Goal: Transaction & Acquisition: Purchase product/service

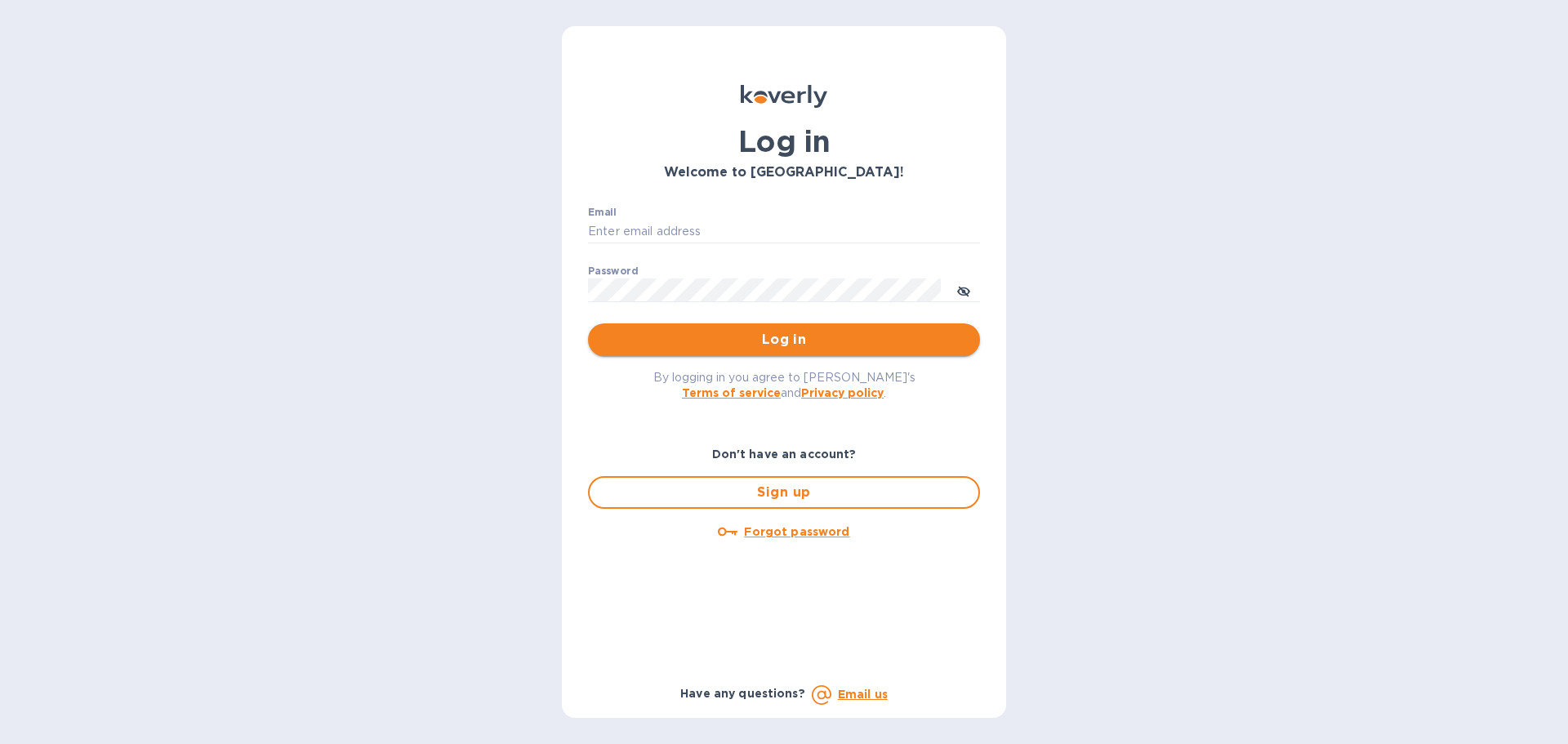
type input "schwartz@julian-sinclair.com"
click at [799, 347] on span "Log in" at bounding box center [784, 339] width 366 height 19
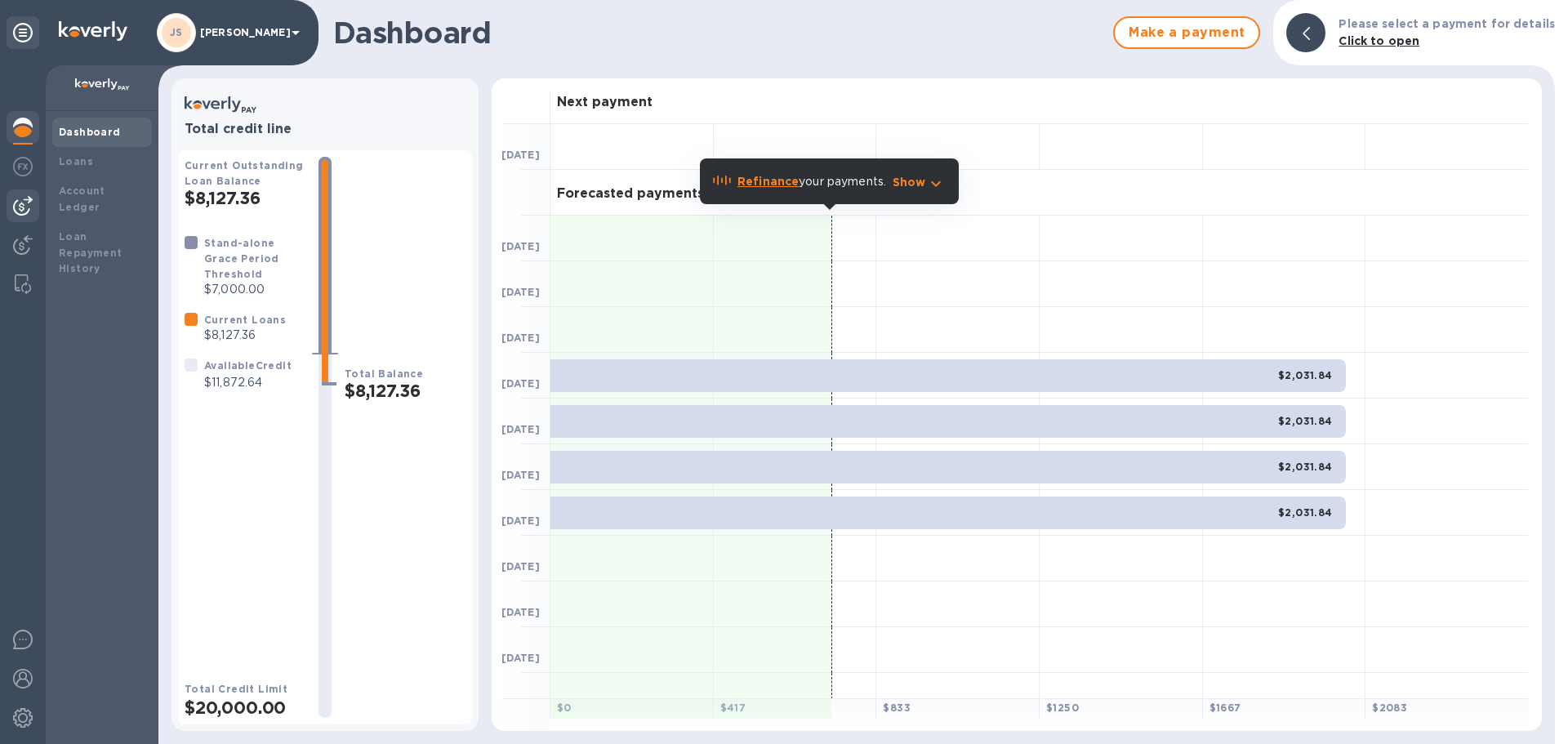
click at [24, 202] on img at bounding box center [22, 205] width 19 height 19
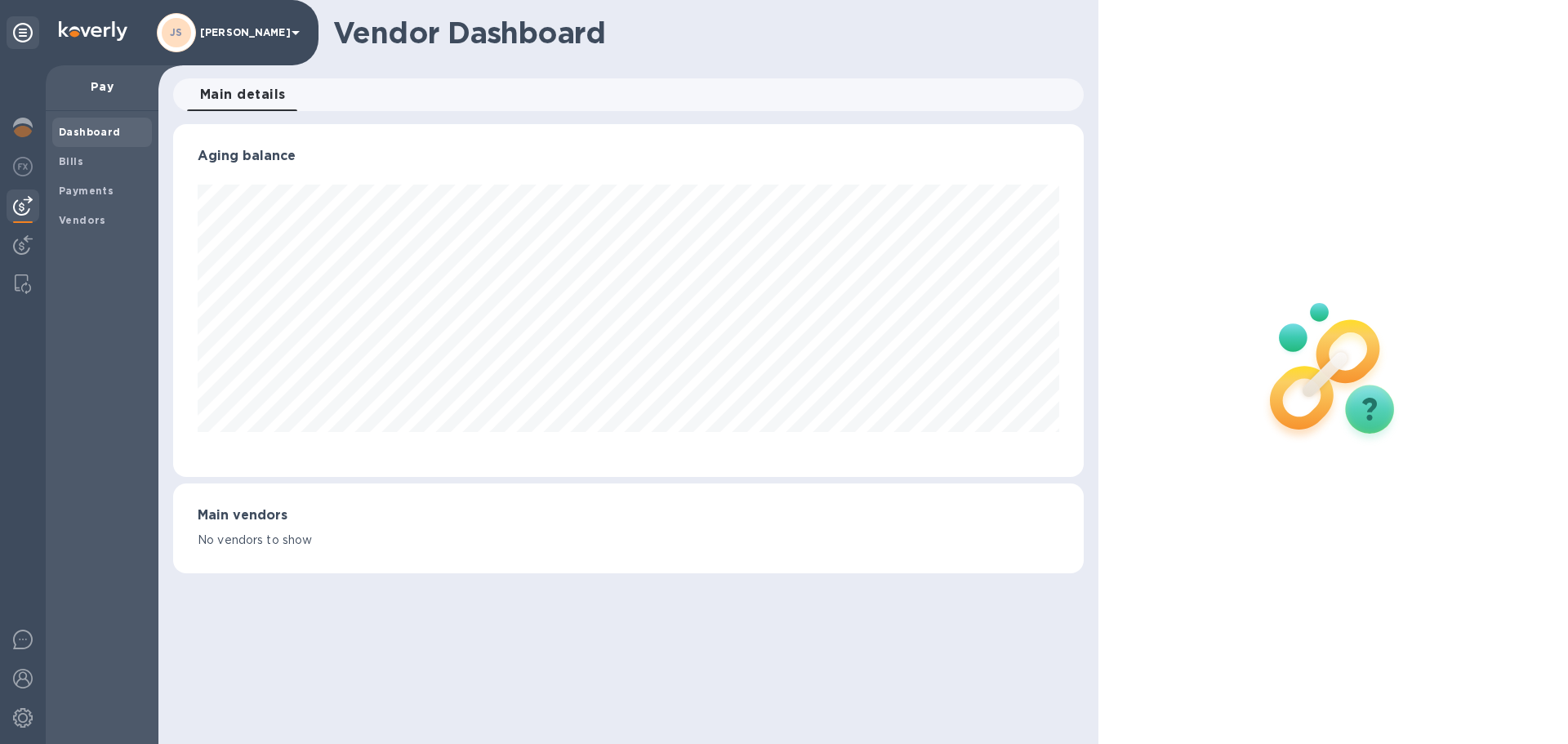
scroll to position [353, 910]
click at [79, 170] on div "Bills" at bounding box center [101, 162] width 99 height 30
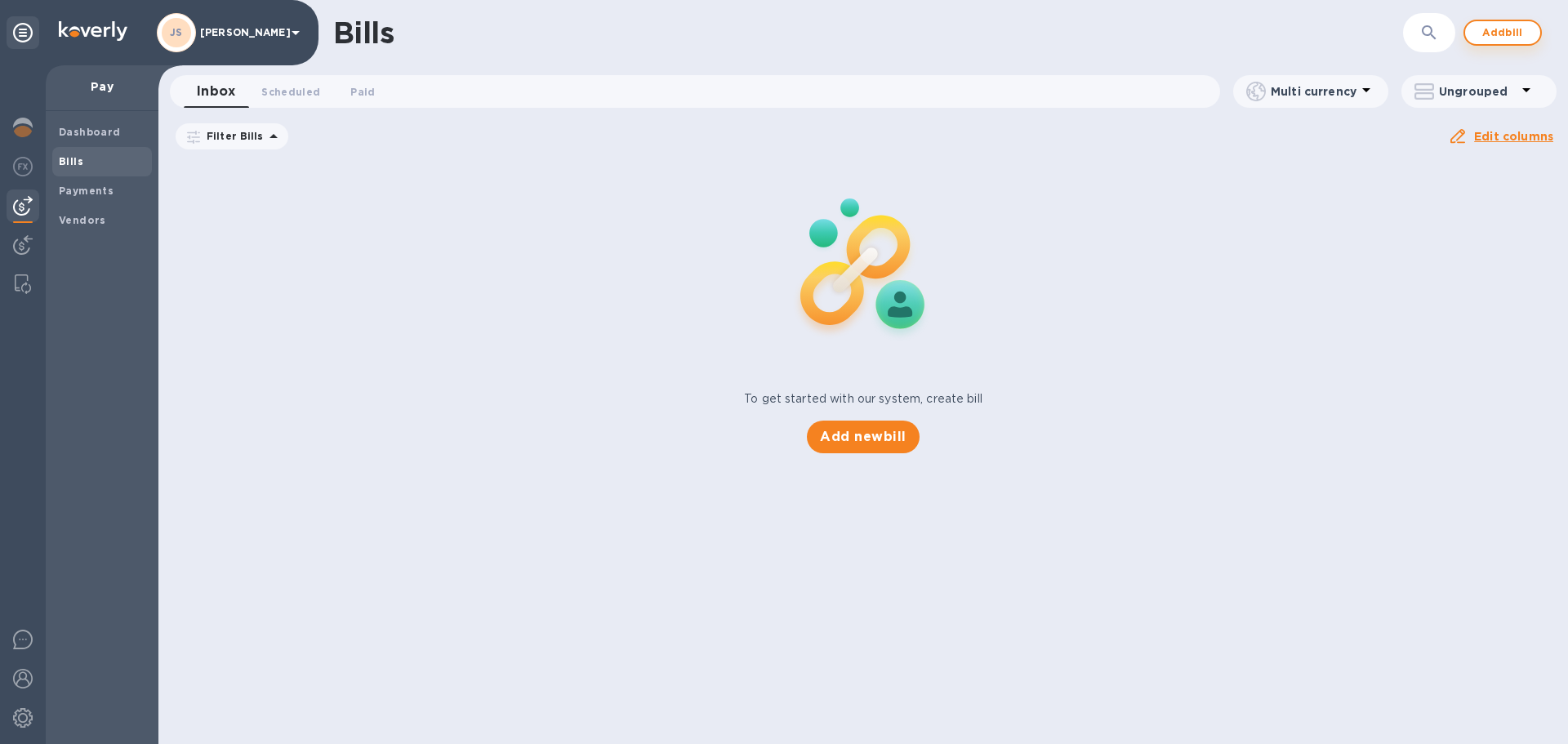
click at [1494, 33] on span "Add bill" at bounding box center [1502, 32] width 49 height 19
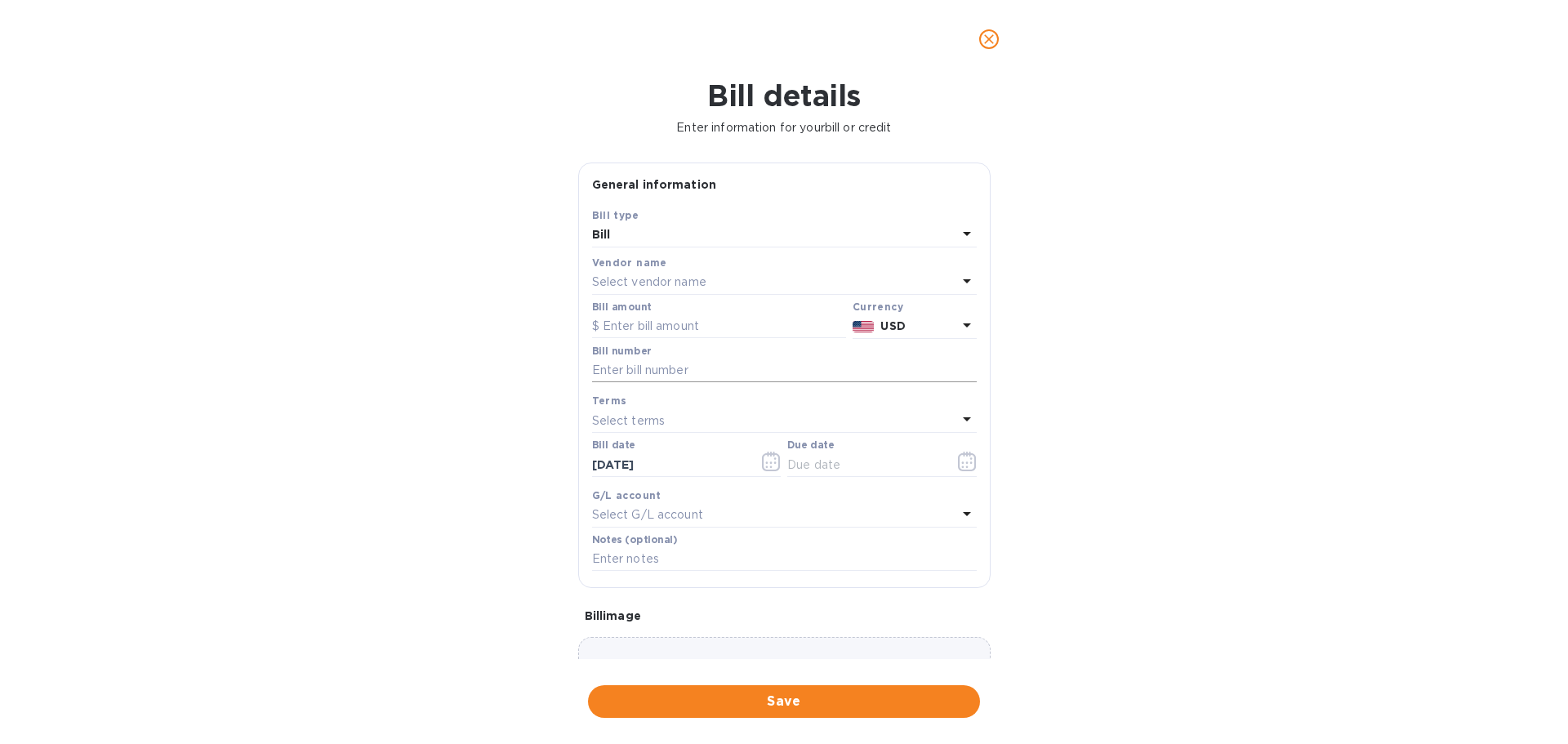
click at [631, 372] on input "text" at bounding box center [784, 371] width 385 height 24
paste input "QB251729"
type input "QB251729"
click at [667, 325] on input "text" at bounding box center [719, 326] width 254 height 24
type input "180"
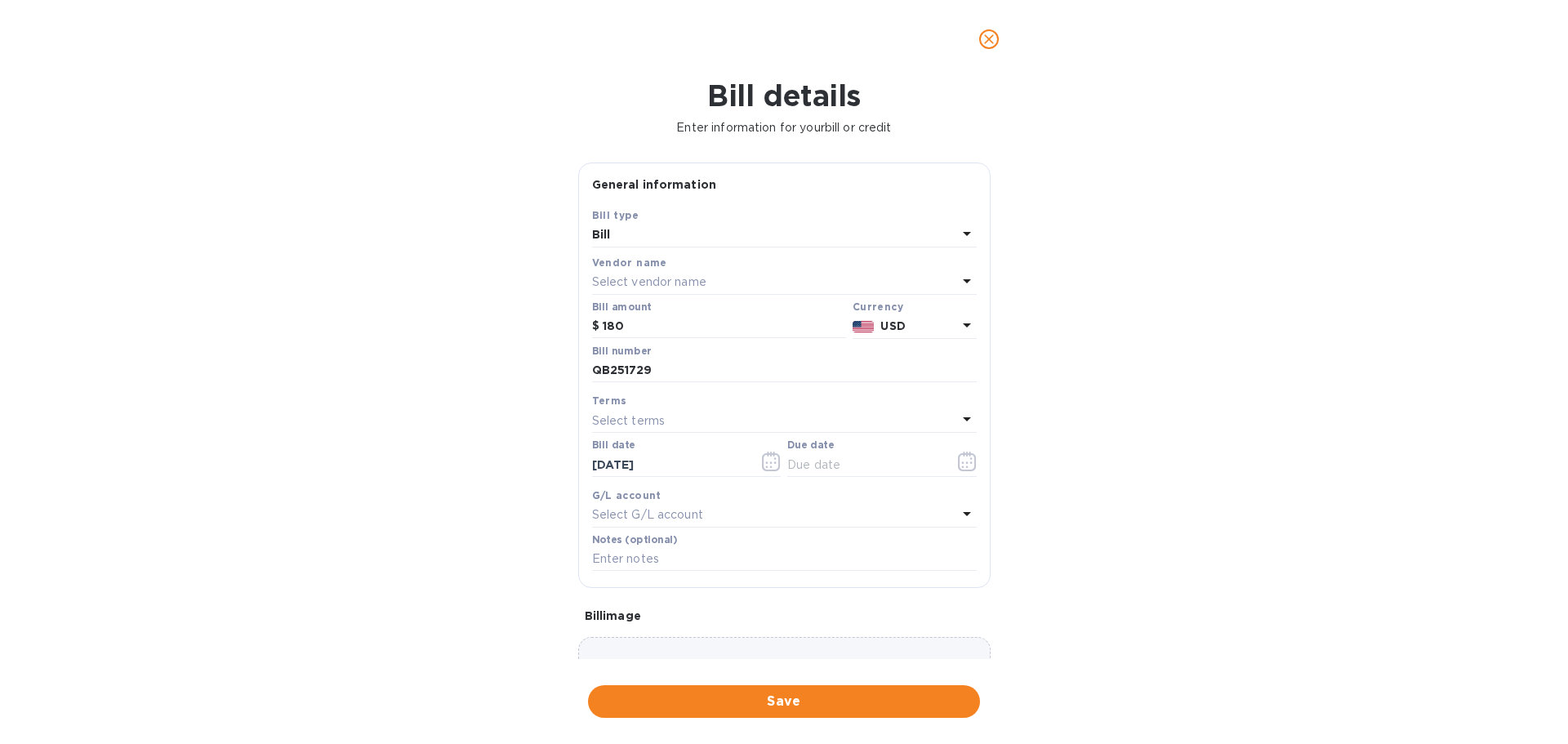
click at [680, 282] on p "Select vendor name" at bounding box center [649, 282] width 114 height 18
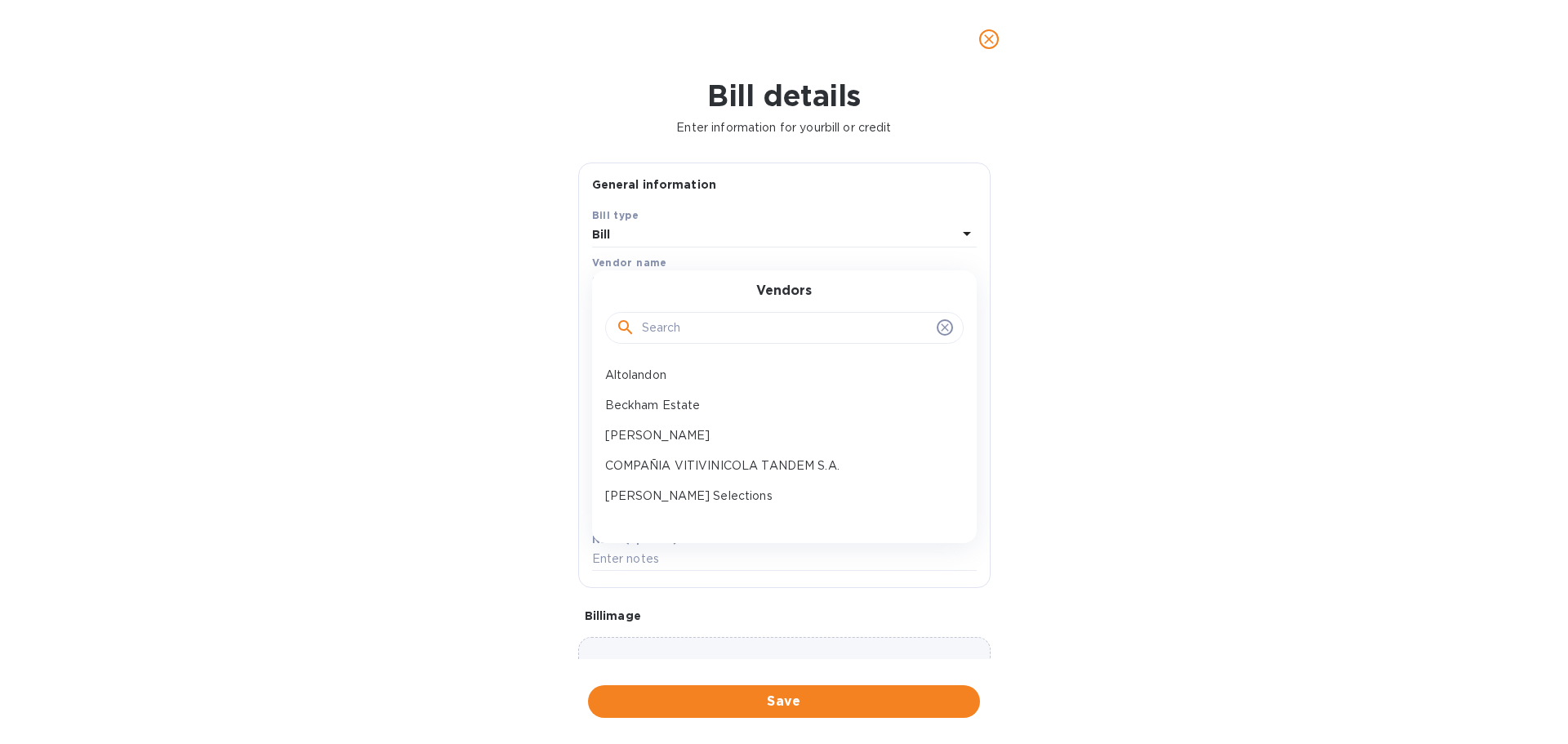
click at [694, 324] on input "text" at bounding box center [786, 328] width 288 height 24
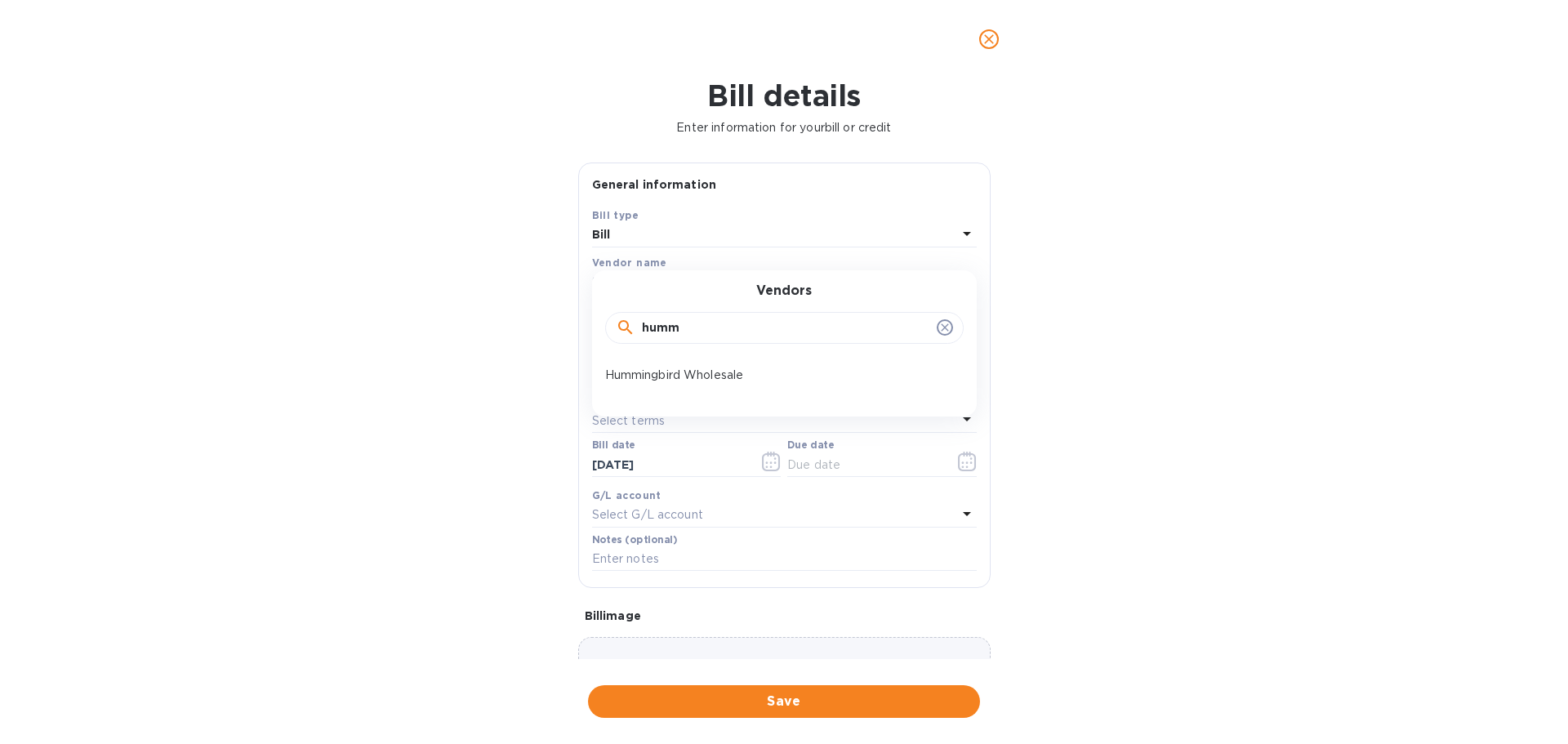
type input "humm"
click at [740, 372] on p "Hummingbird Wholesale" at bounding box center [778, 375] width 346 height 18
click at [966, 462] on icon "button" at bounding box center [967, 460] width 19 height 19
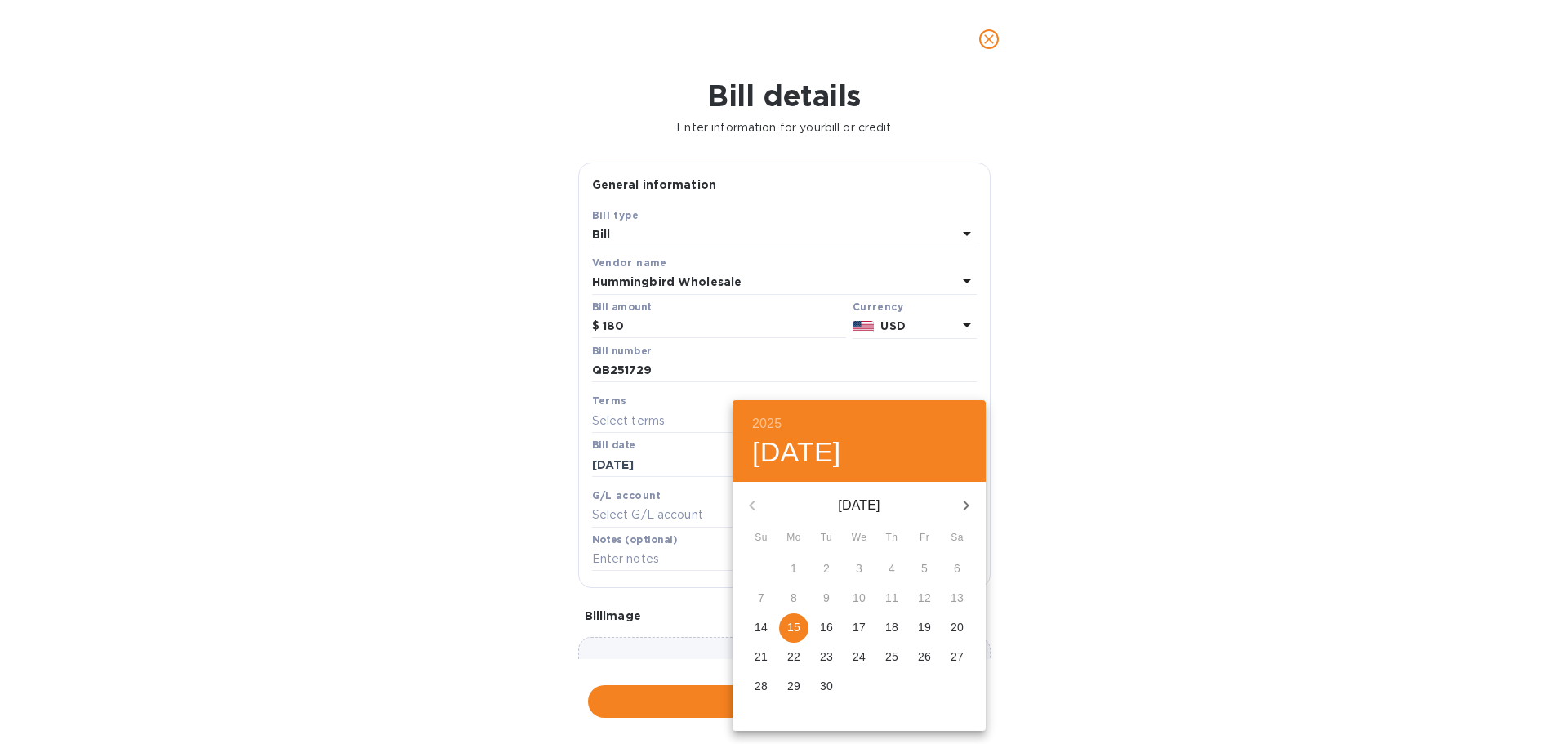
click at [891, 624] on p "18" at bounding box center [891, 627] width 13 height 17
type input "[DATE]"
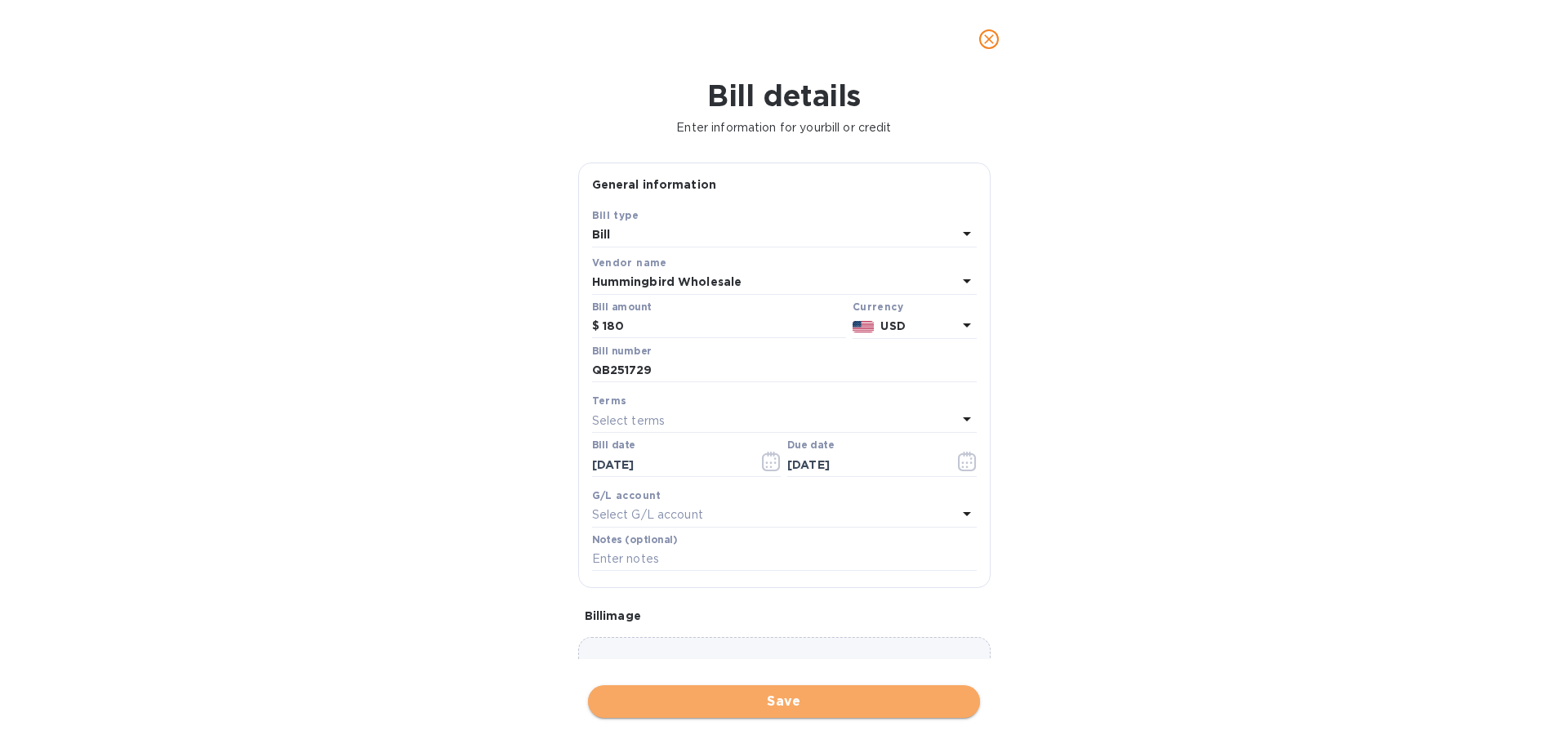
click at [855, 703] on span "Save" at bounding box center [784, 700] width 366 height 19
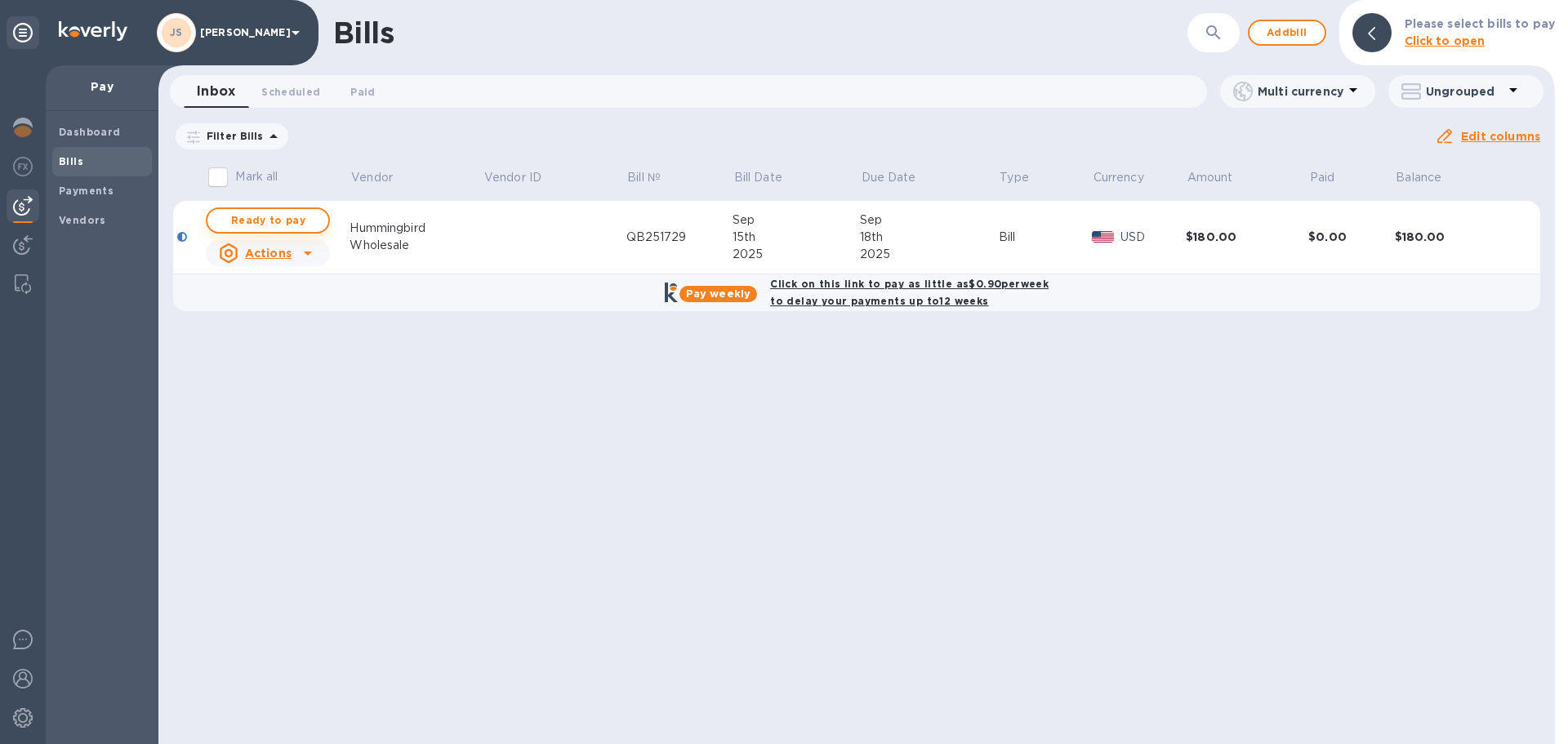
click at [285, 219] on span "Ready to pay" at bounding box center [268, 220] width 95 height 19
drag, startPoint x: 694, startPoint y: 233, endPoint x: 628, endPoint y: 236, distance: 66.1
click at [628, 236] on tr "Ready to pay Actions Hummingbird Wholesale QB251729 [DATE] [DATE] Bill USD $180…" at bounding box center [856, 237] width 1367 height 73
copy div "QB251729"
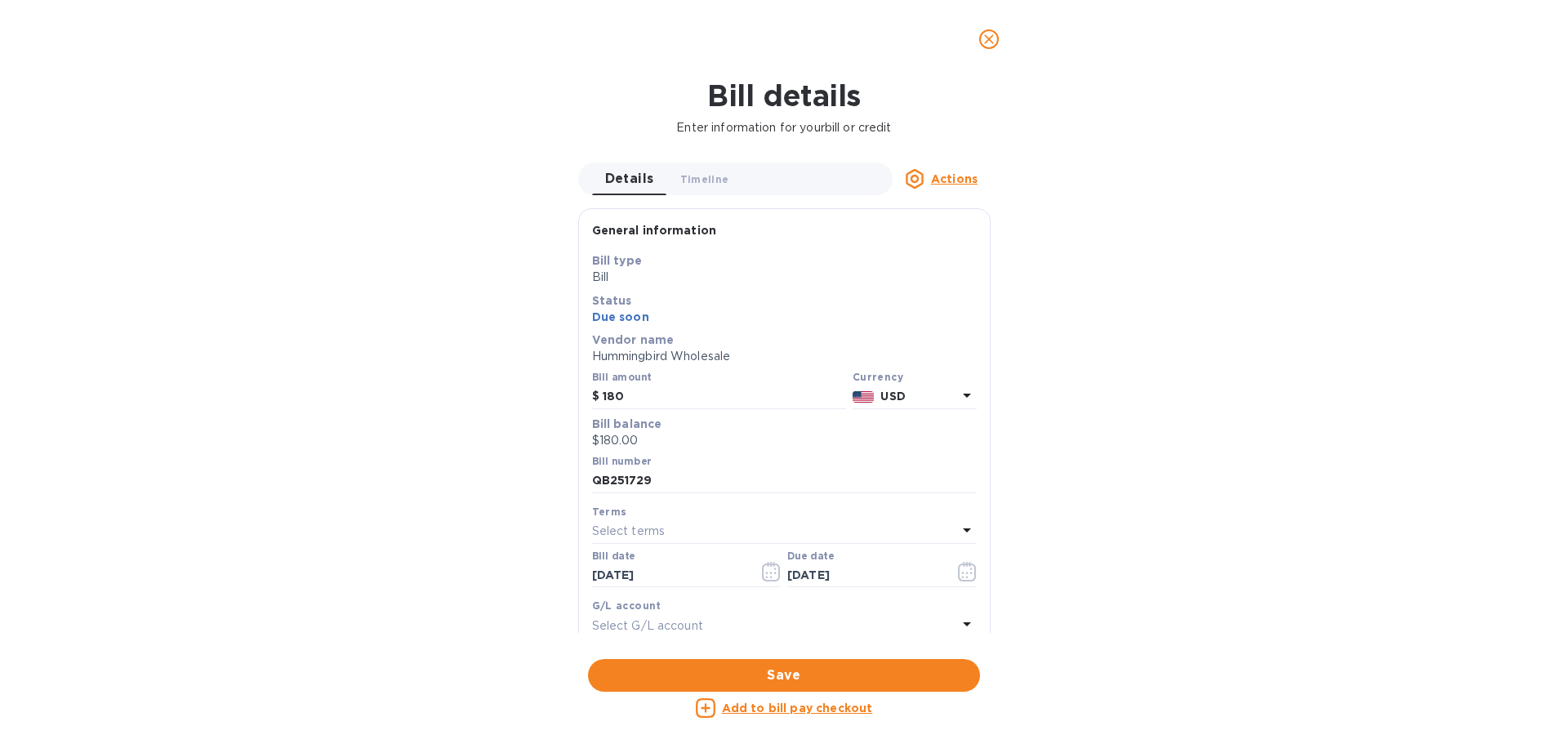
click at [986, 38] on icon "close" at bounding box center [989, 39] width 17 height 17
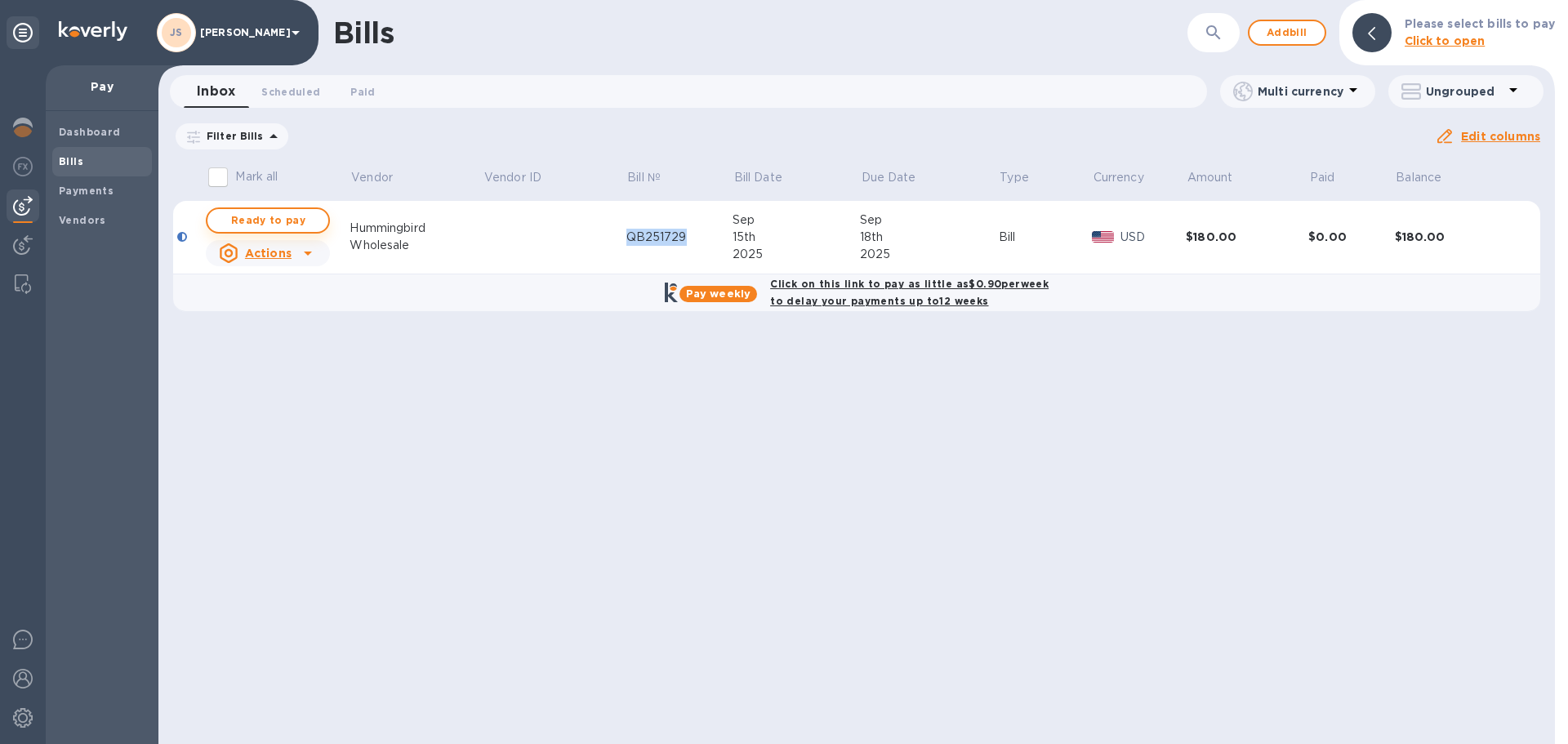
click at [290, 221] on span "Ready to pay" at bounding box center [268, 220] width 95 height 19
checkbox input "true"
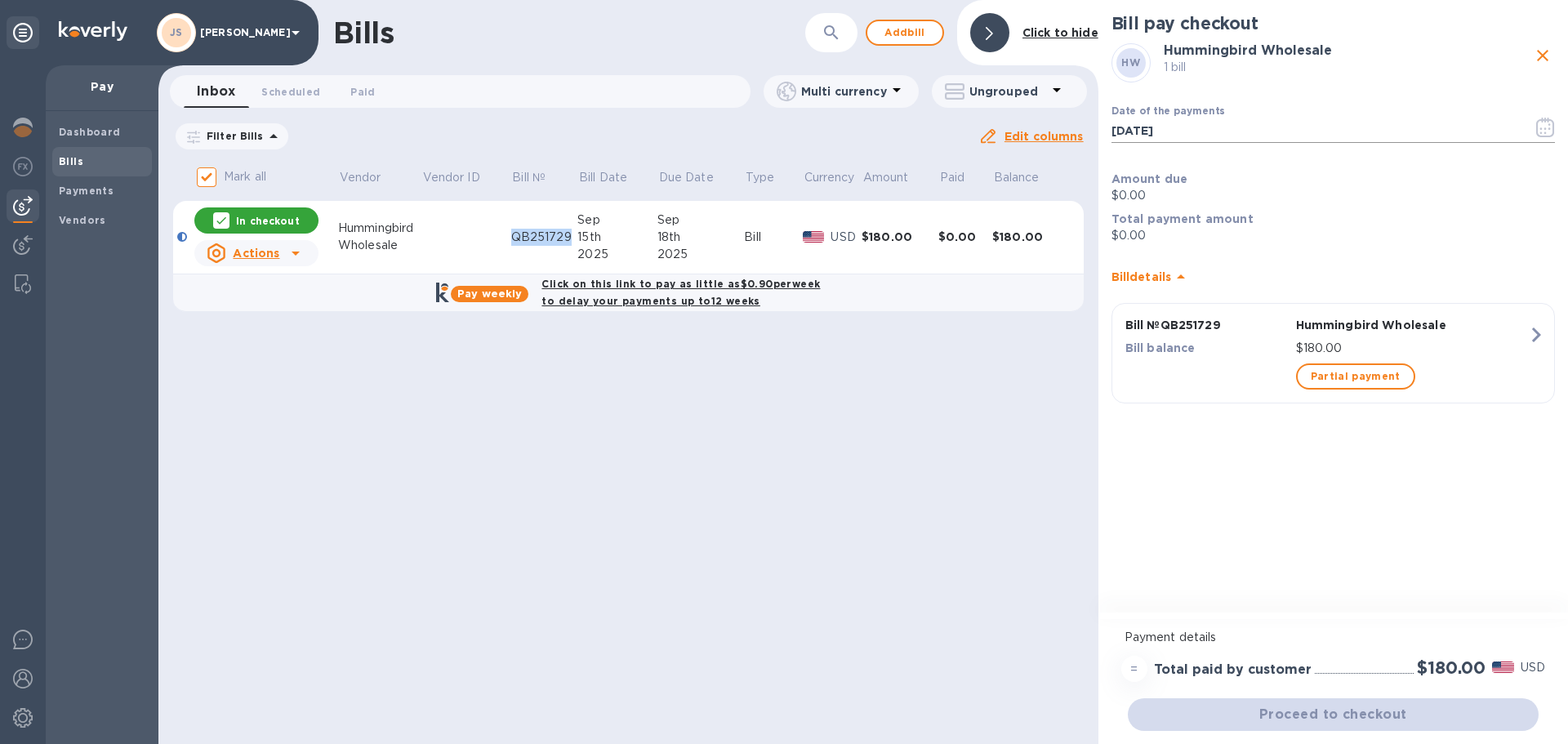
click at [1551, 132] on icon "button" at bounding box center [1545, 127] width 19 height 19
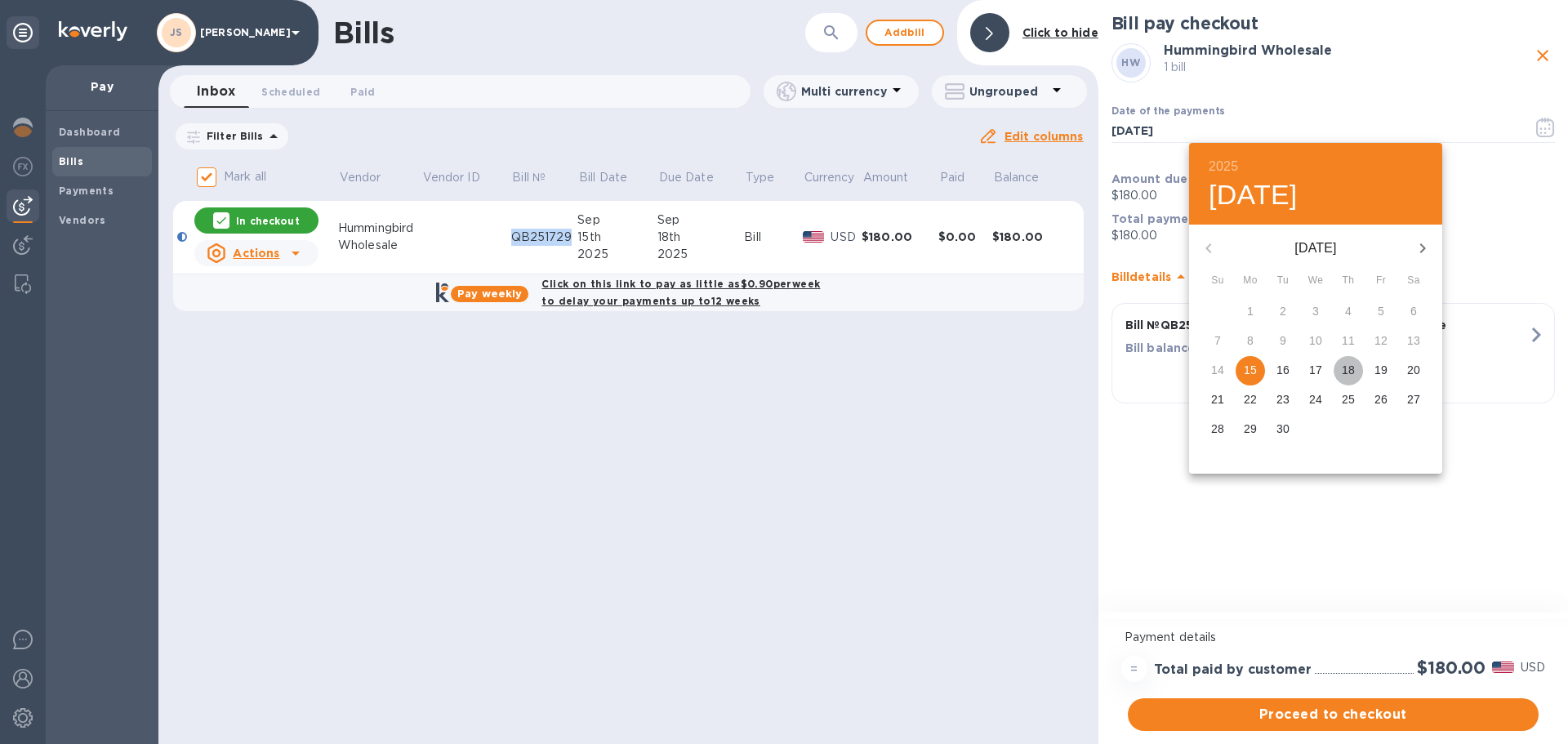
click at [1351, 368] on p "18" at bounding box center [1348, 370] width 13 height 17
type input "[DATE]"
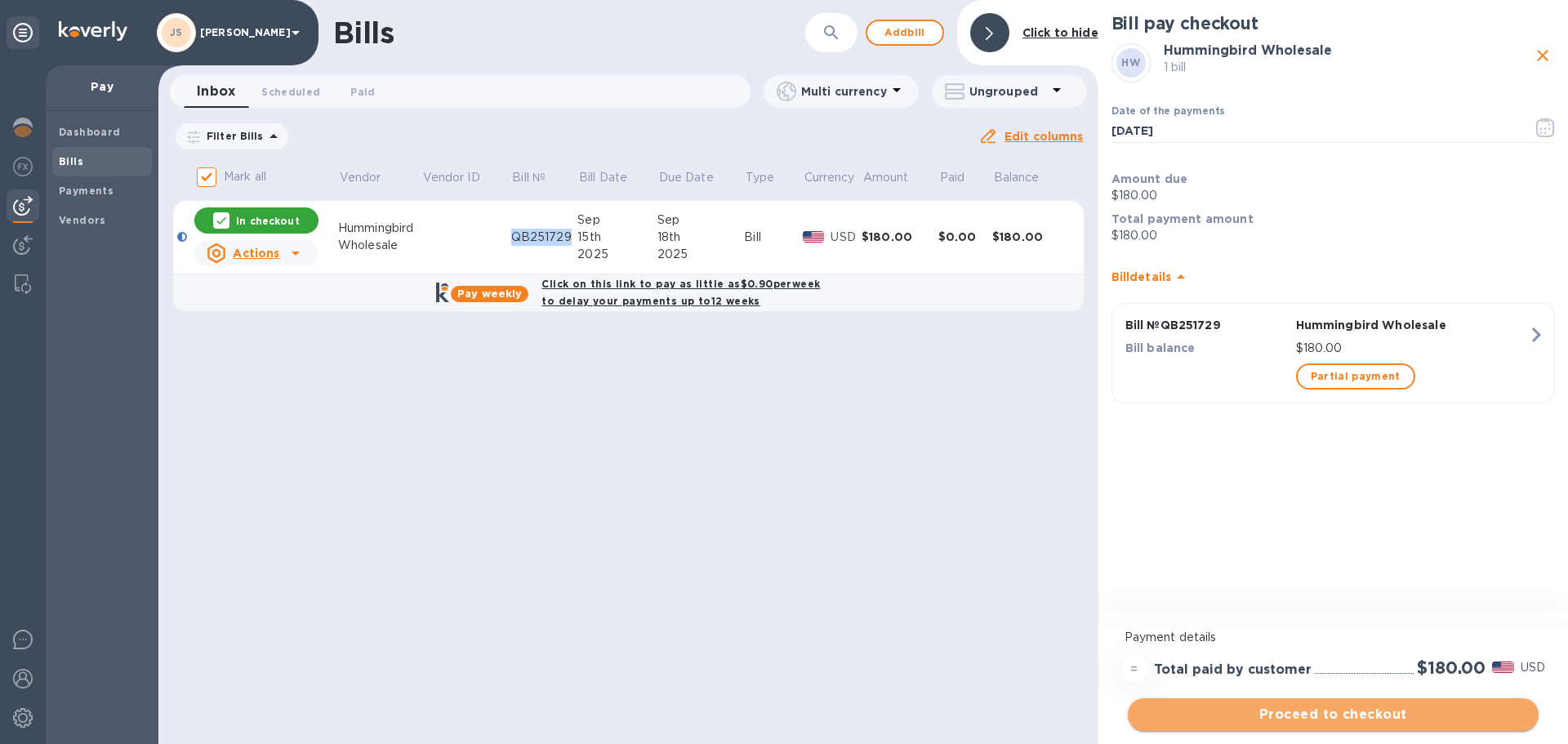
click at [1354, 712] on span "Proceed to checkout" at bounding box center [1333, 713] width 385 height 19
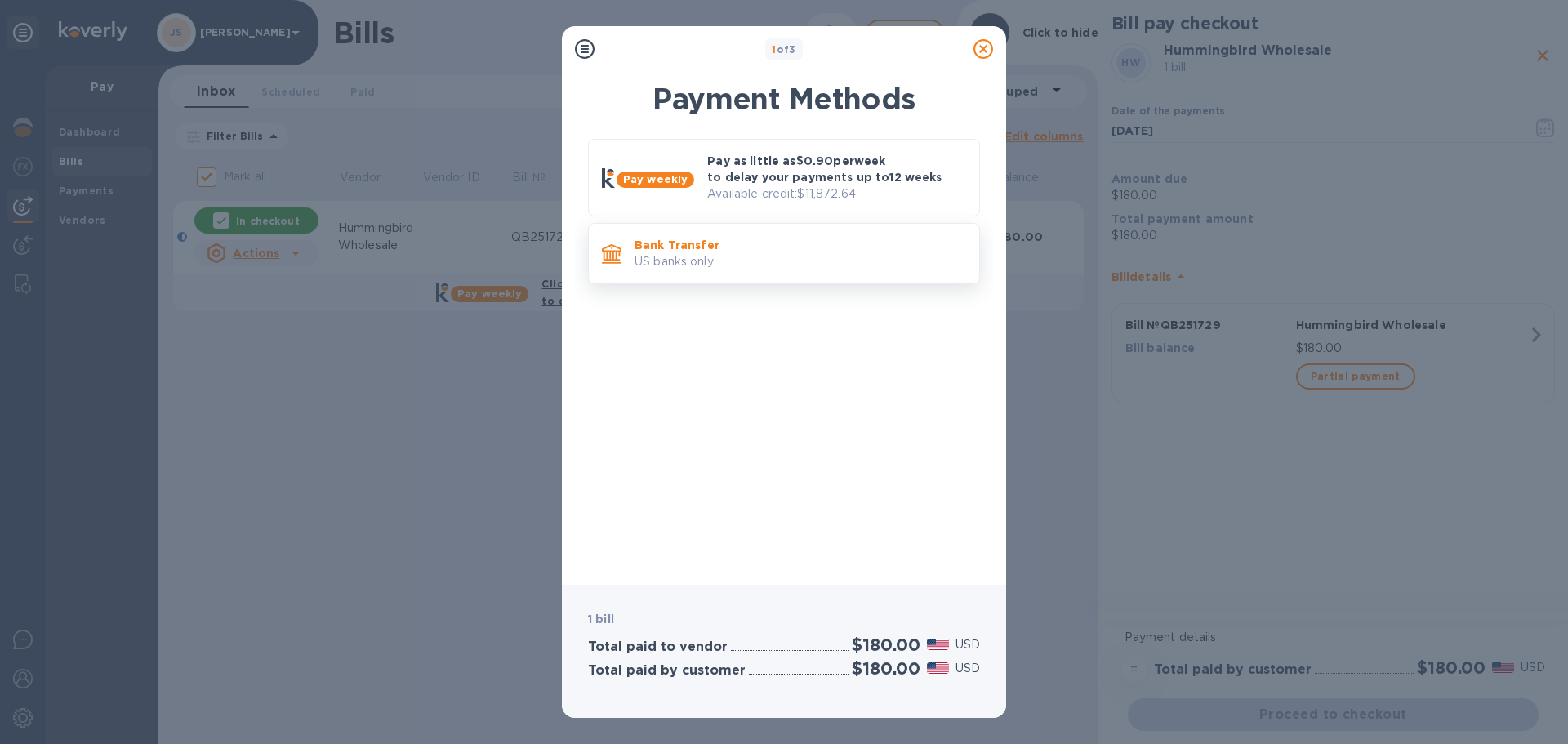
click at [766, 231] on div "Bank Transfer US banks only." at bounding box center [801, 253] width 345 height 46
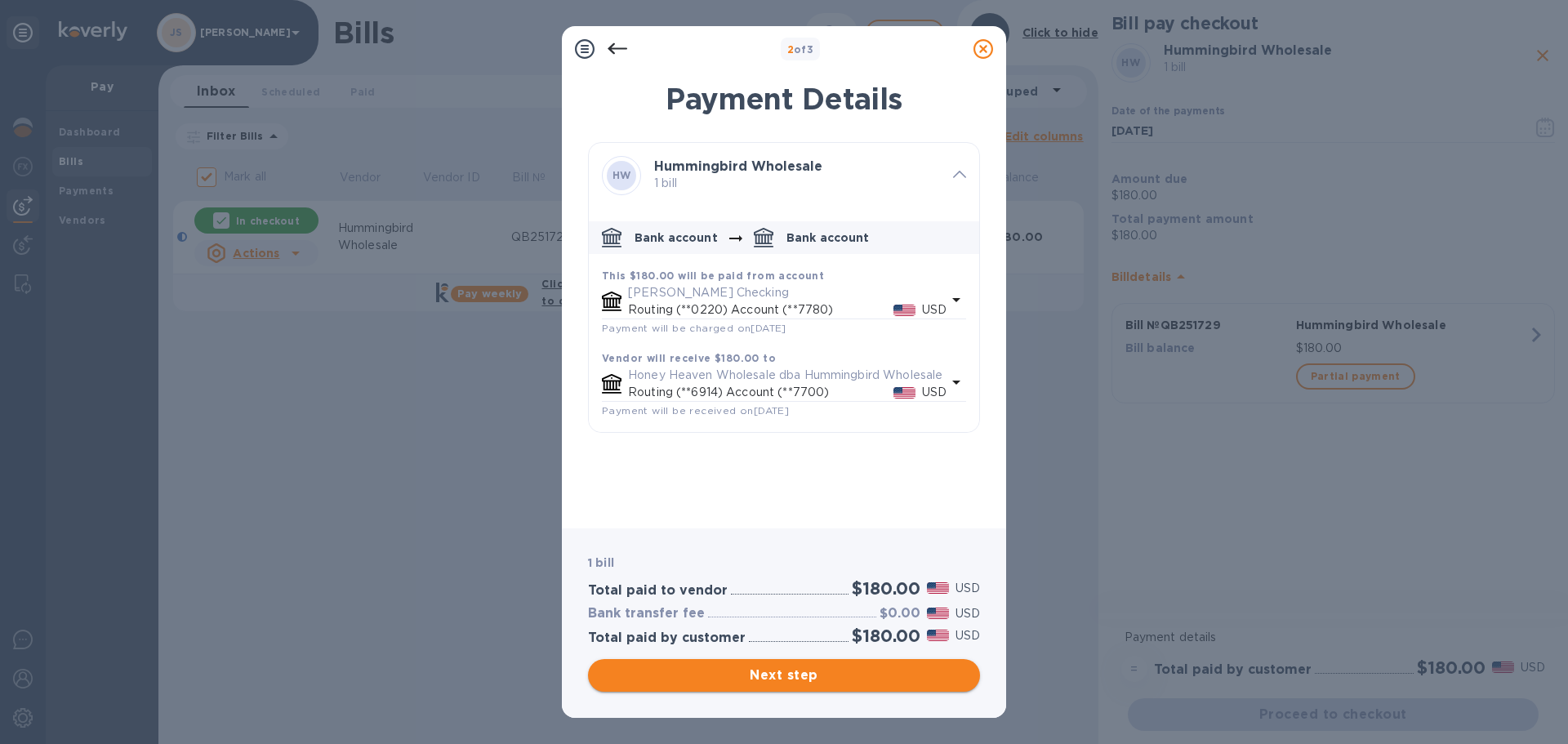
click at [804, 670] on span "Next step" at bounding box center [784, 675] width 366 height 19
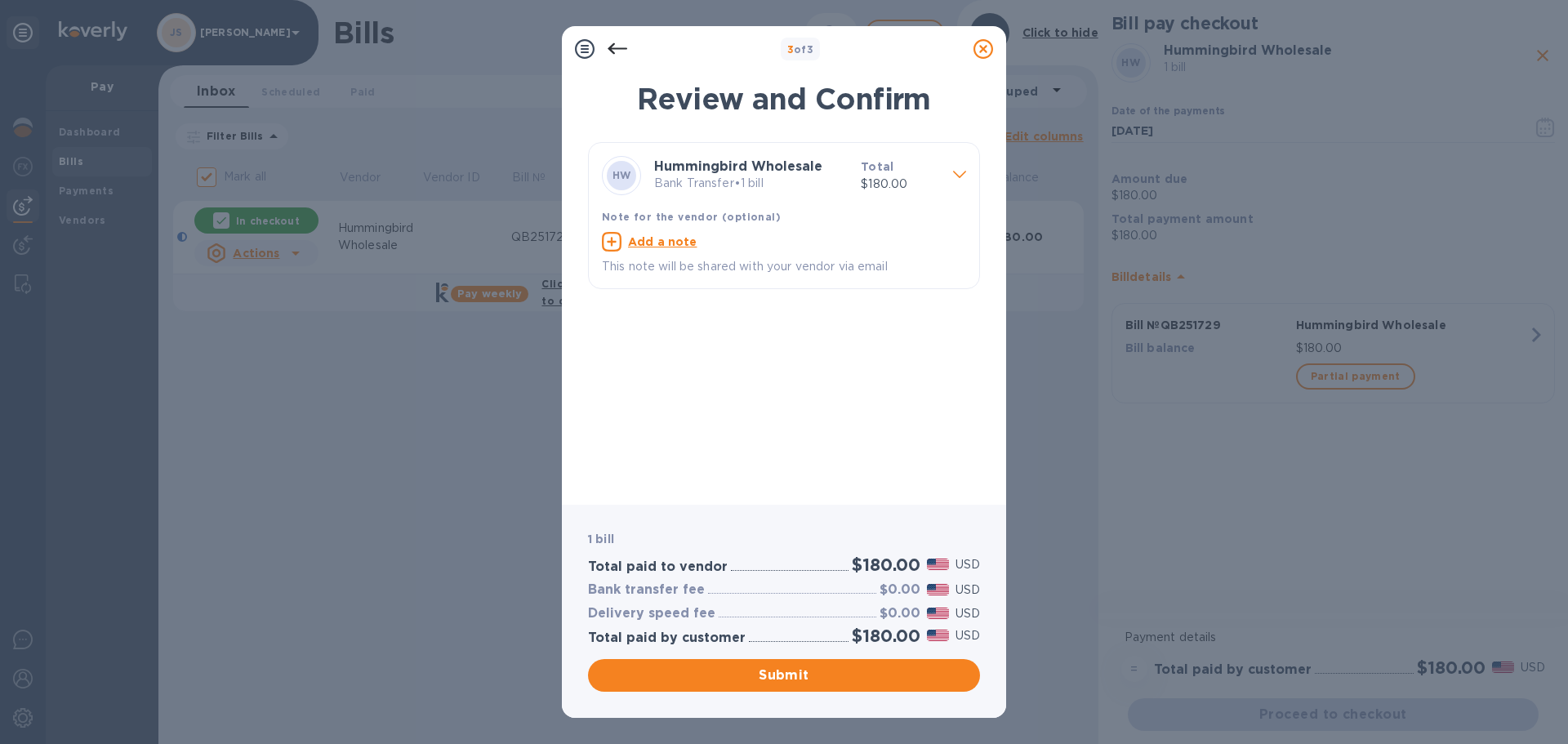
click at [687, 239] on u "Add a note" at bounding box center [663, 242] width 70 height 13
click at [651, 244] on textarea at bounding box center [770, 244] width 338 height 14
type textarea "QB251729"
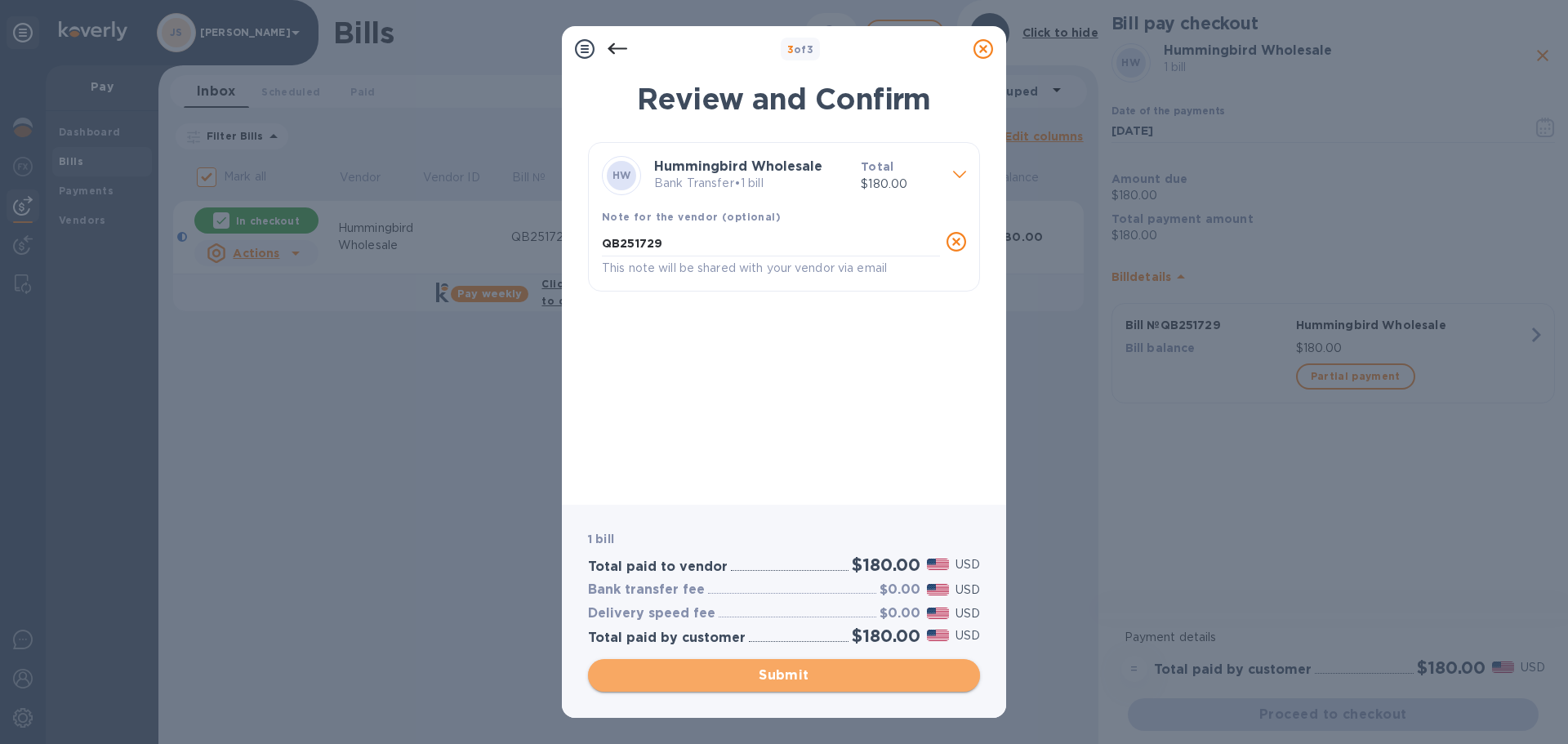
click at [855, 678] on span "Submit" at bounding box center [784, 675] width 366 height 19
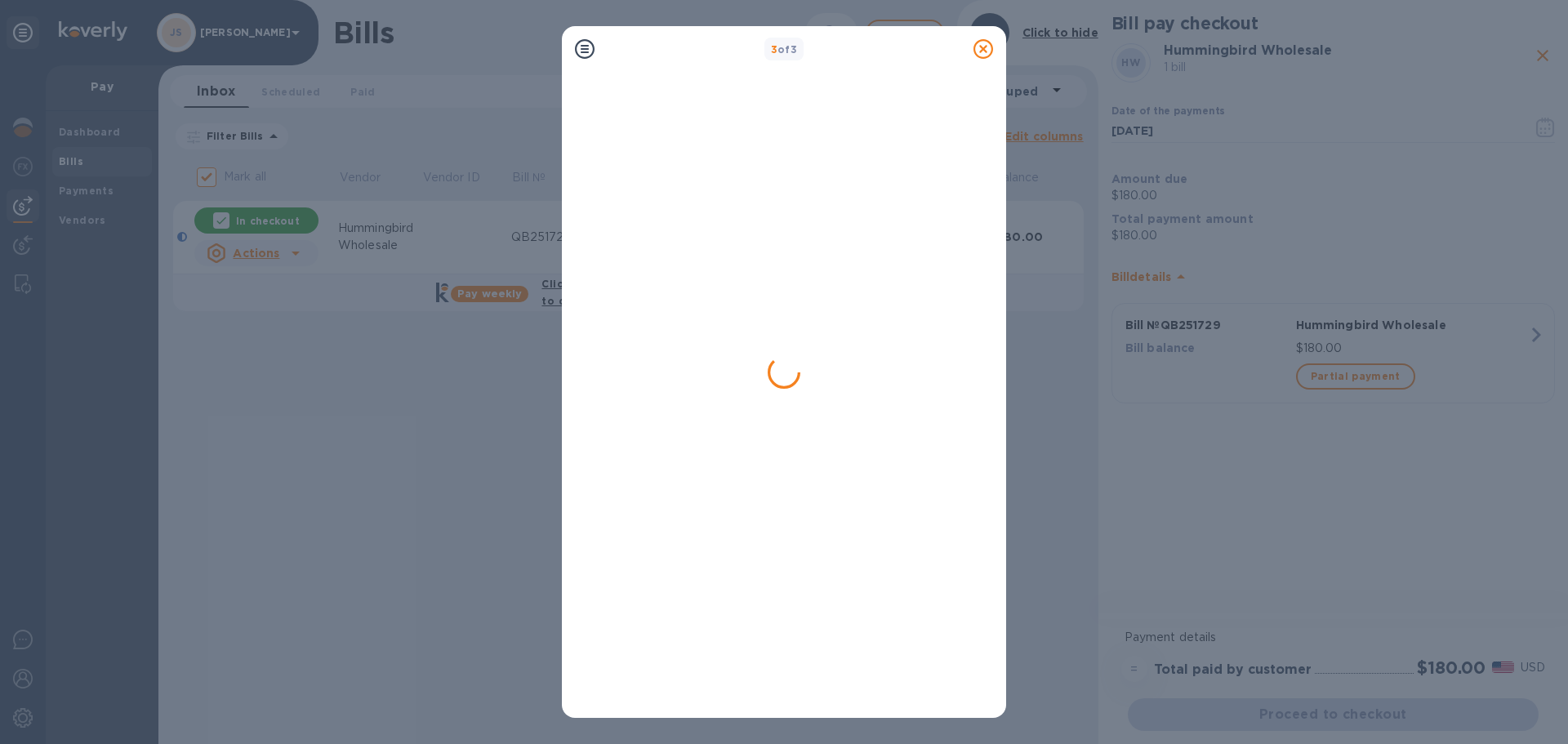
checkbox input "false"
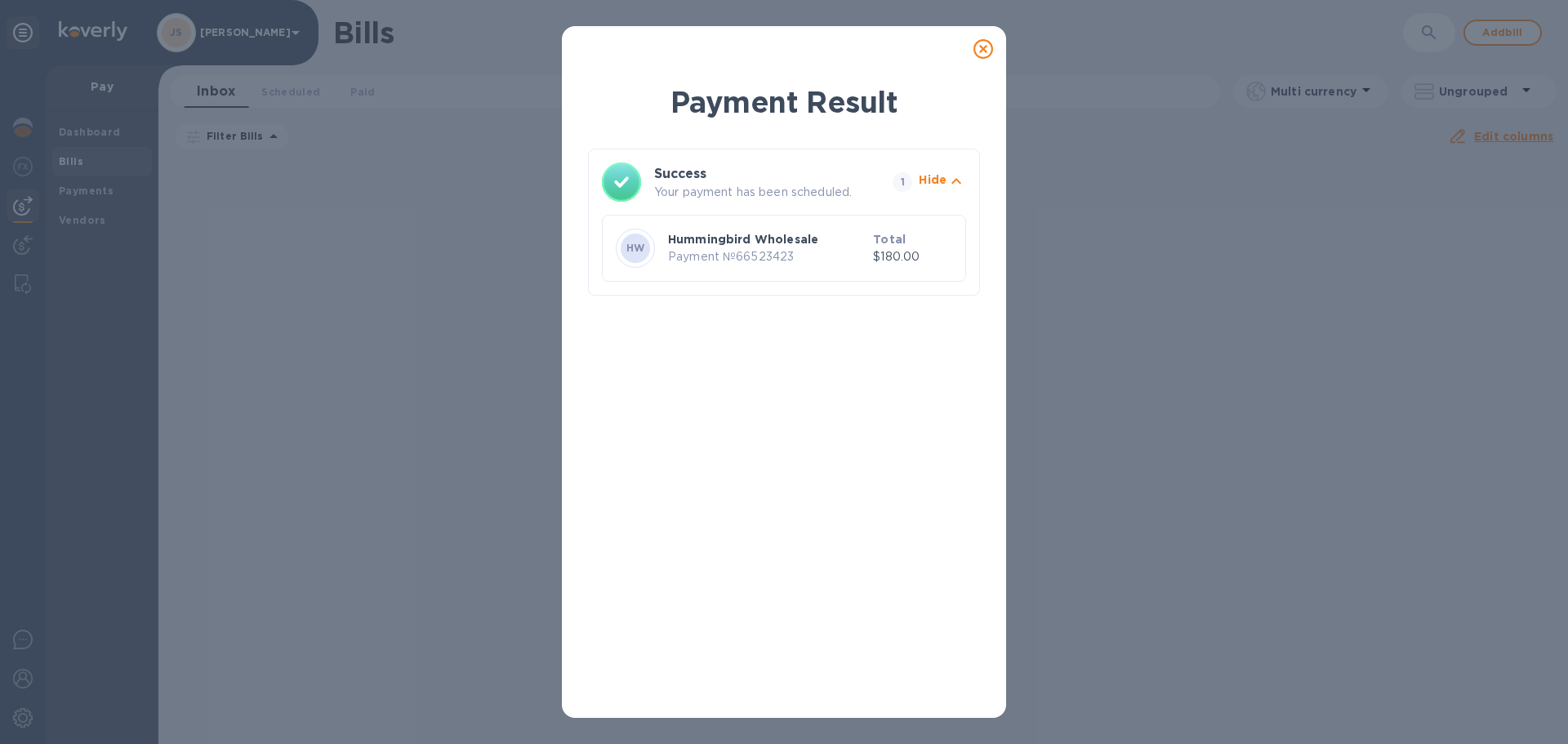
click at [986, 47] on icon at bounding box center [982, 48] width 19 height 19
